Goal: Find specific page/section: Find specific page/section

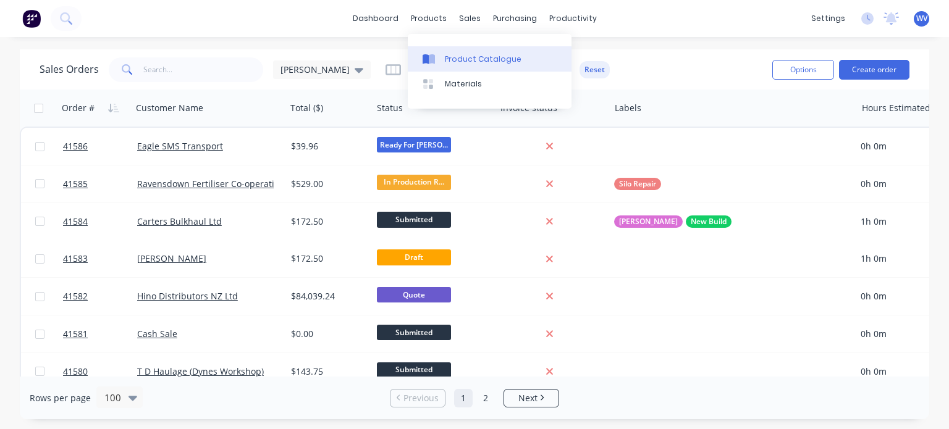
click at [465, 56] on div "Product Catalogue" at bounding box center [483, 59] width 77 height 11
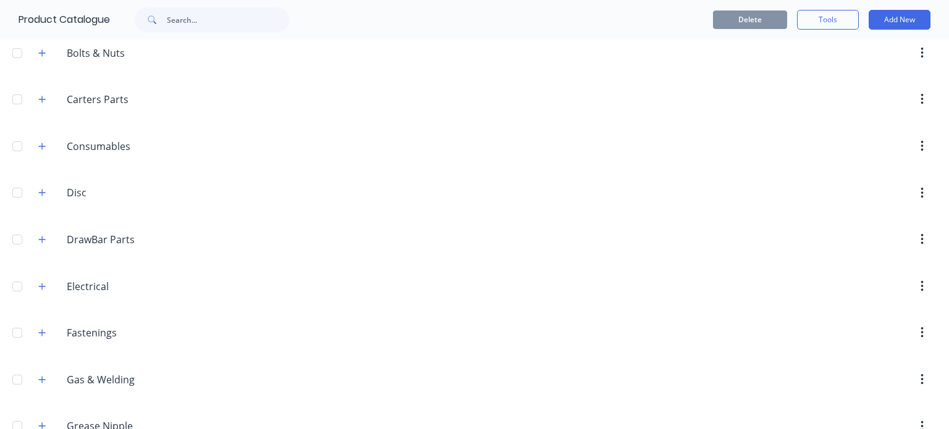
scroll to position [247, 0]
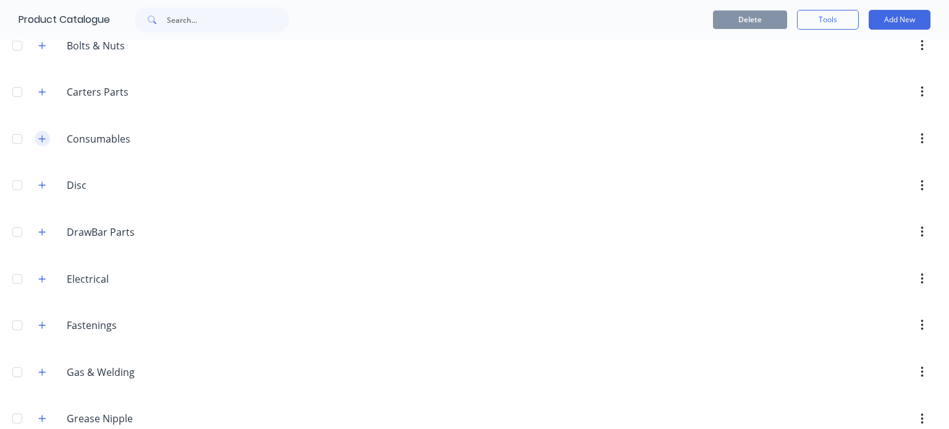
click at [49, 137] on button "button" at bounding box center [42, 138] width 15 height 15
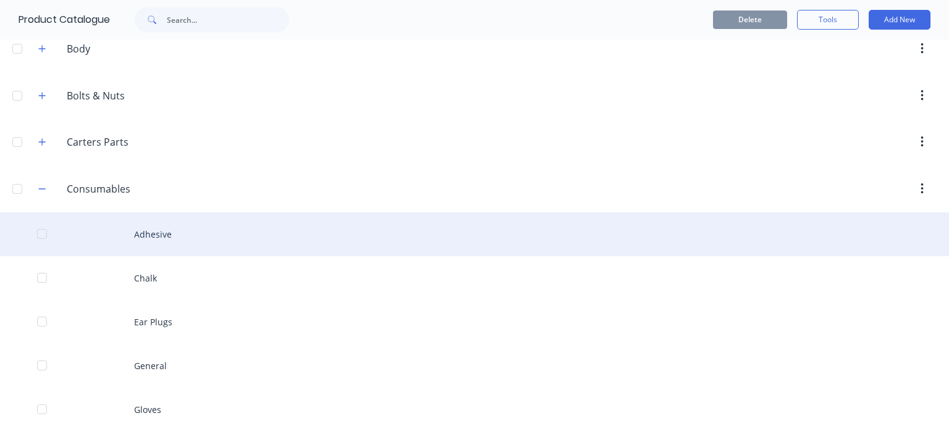
scroll to position [185, 0]
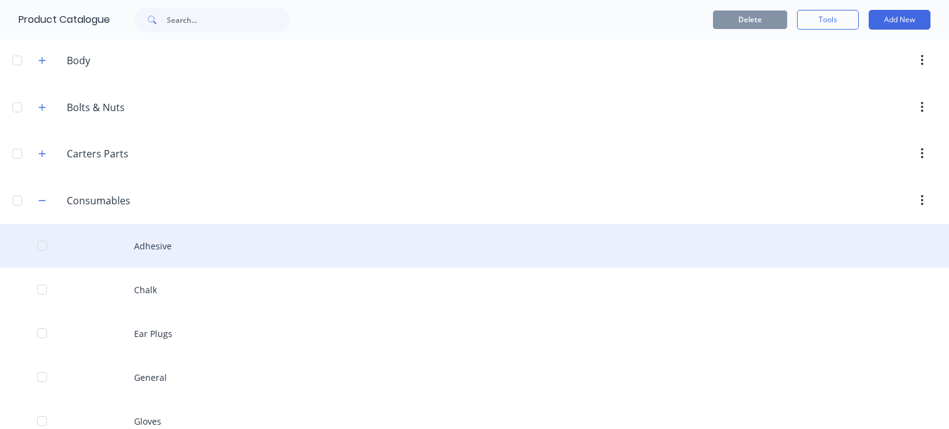
click at [155, 250] on div "Adhesive" at bounding box center [474, 246] width 949 height 44
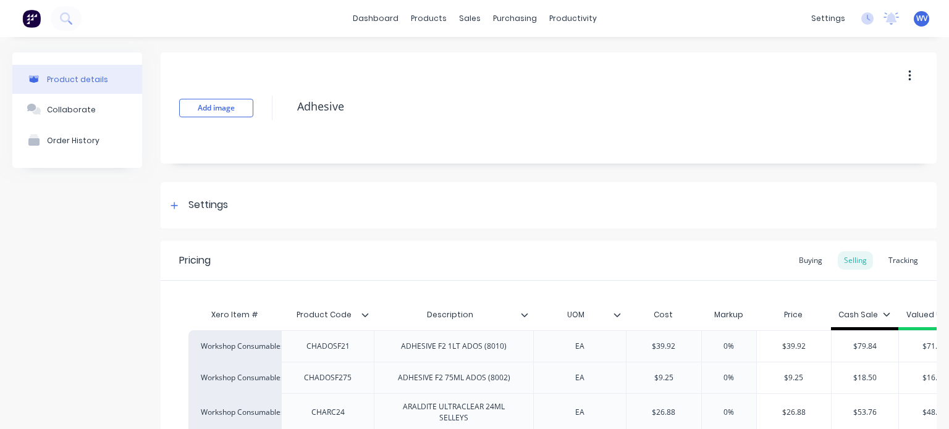
type textarea "x"
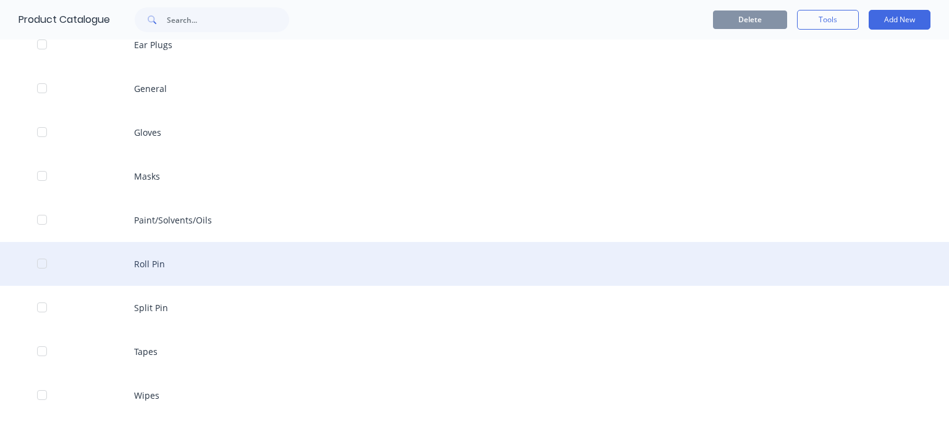
scroll to position [399, 0]
